Goal: Navigation & Orientation: Find specific page/section

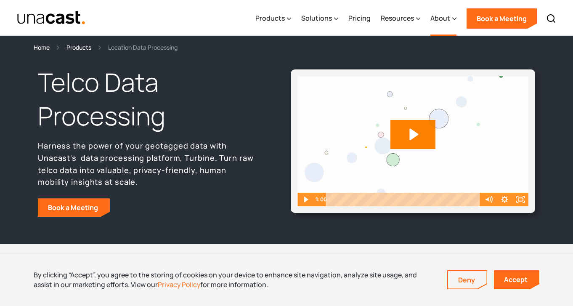
click at [442, 16] on div "About" at bounding box center [441, 18] width 20 height 10
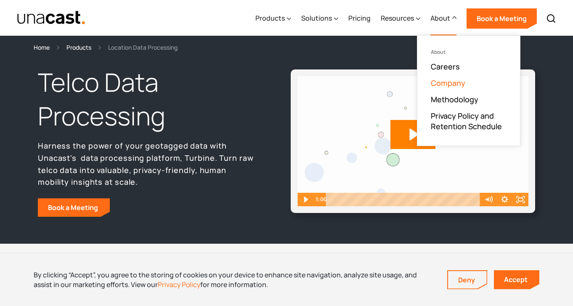
click at [445, 83] on link "Company" at bounding box center [448, 83] width 35 height 10
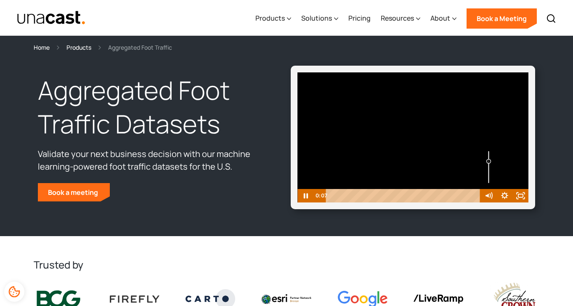
drag, startPoint x: 490, startPoint y: 183, endPoint x: 490, endPoint y: 161, distance: 21.5
click at [490, 161] on div "Volume" at bounding box center [488, 161] width 5 height 5
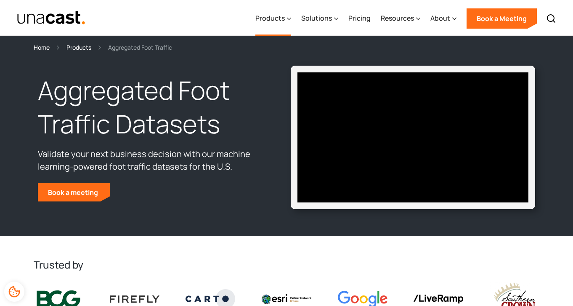
click at [265, 17] on div "Products" at bounding box center [270, 18] width 29 height 10
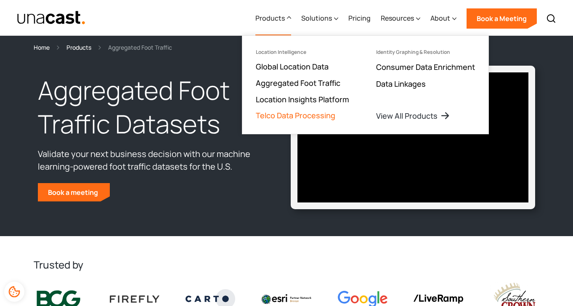
click at [279, 112] on link "Telco Data Processing" at bounding box center [296, 115] width 80 height 10
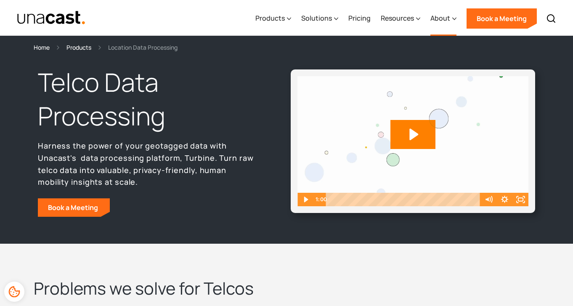
click at [442, 19] on div "About" at bounding box center [441, 18] width 20 height 10
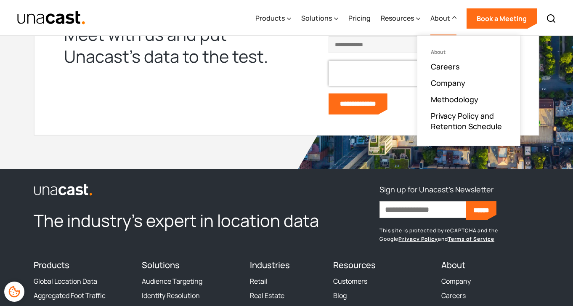
scroll to position [2292, 0]
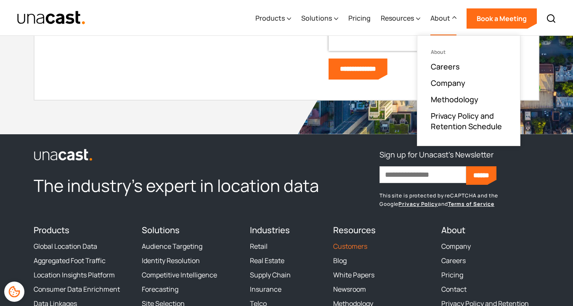
click at [357, 248] on link "Customers" at bounding box center [350, 246] width 34 height 8
